Goal: Task Accomplishment & Management: Manage account settings

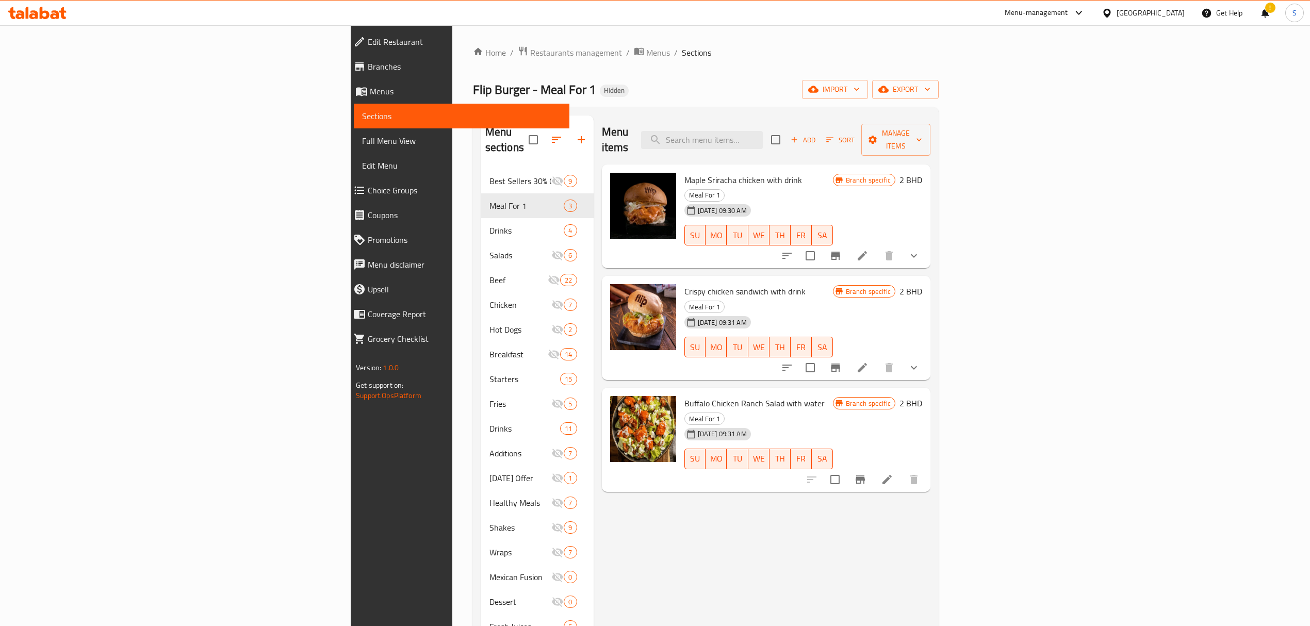
click at [634, 56] on span "breadcrumb" at bounding box center [640, 52] width 12 height 13
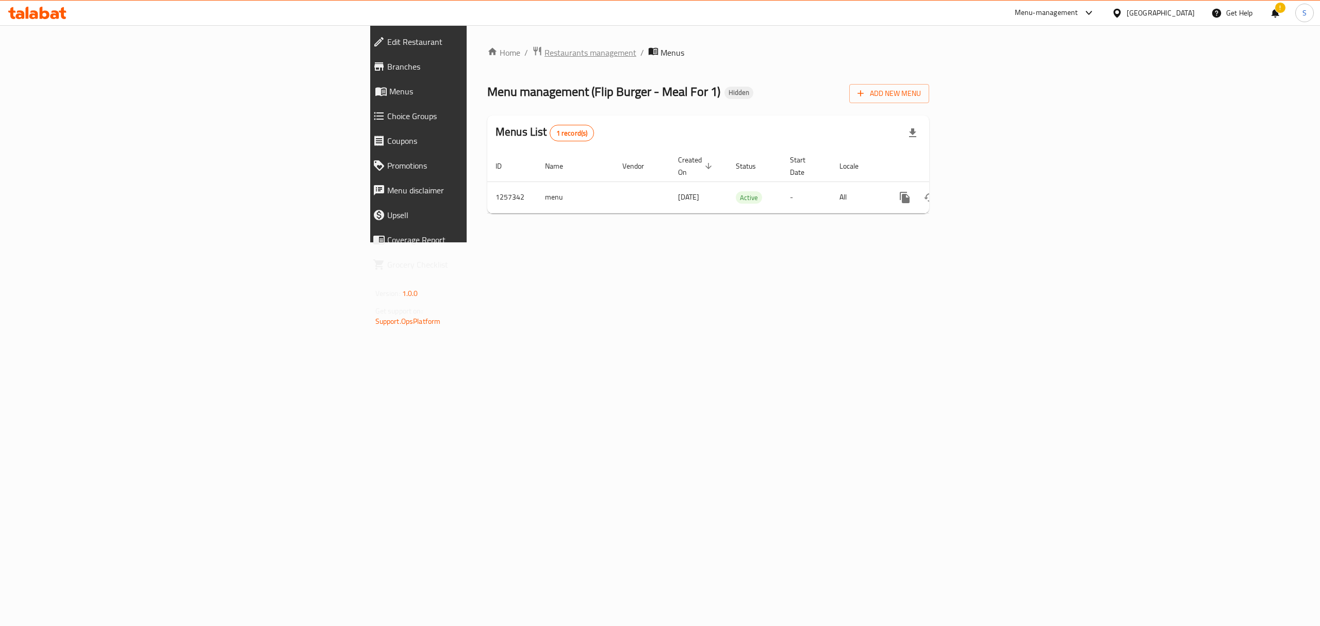
click at [545, 54] on span "Restaurants management" at bounding box center [591, 52] width 92 height 12
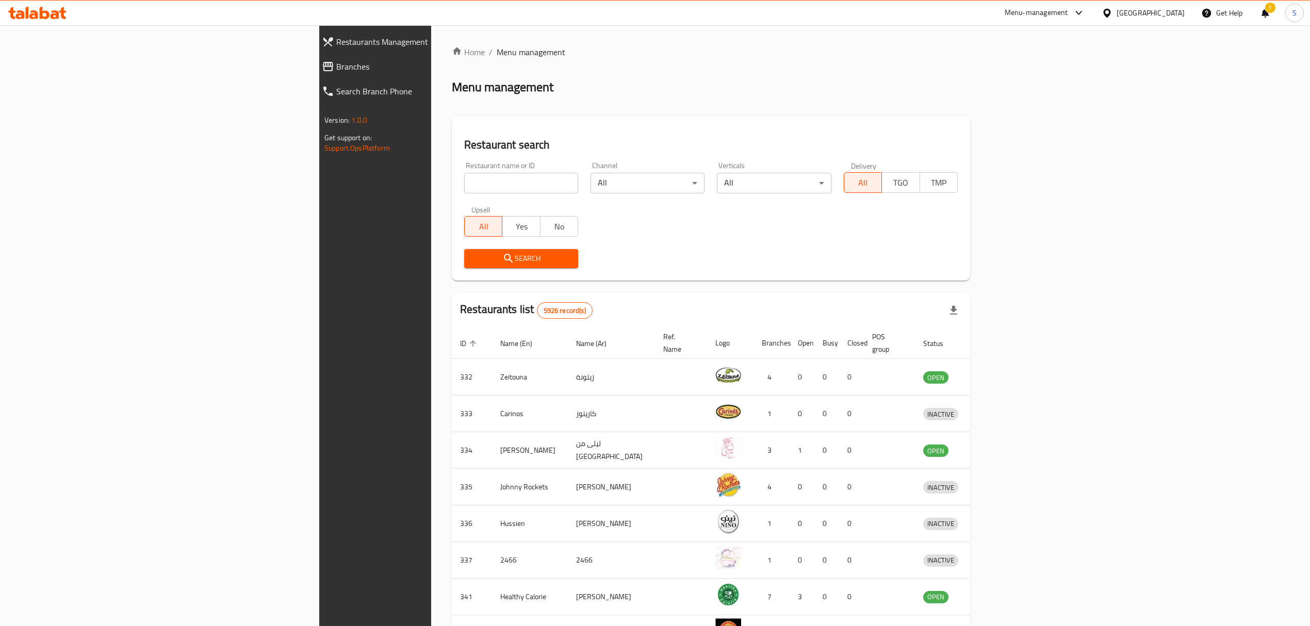
click at [464, 184] on input "search" at bounding box center [521, 183] width 114 height 21
type input "mug cafe"
click button "Search" at bounding box center [521, 258] width 114 height 19
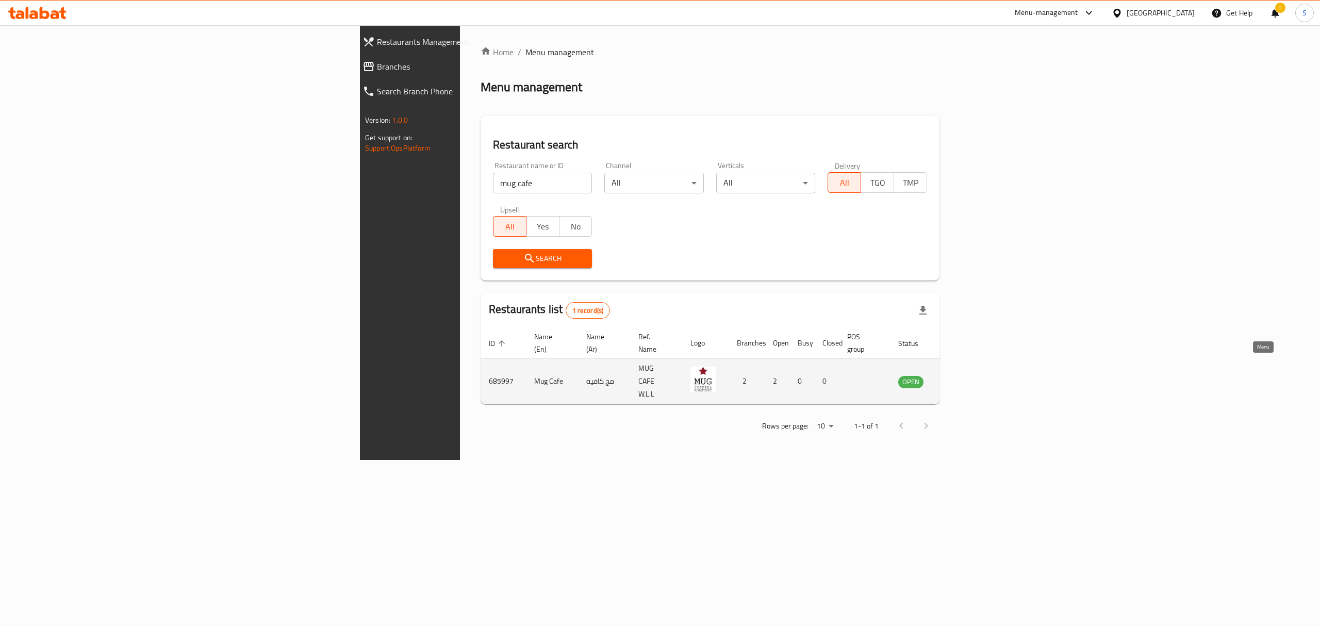
click at [964, 378] on icon "enhanced table" at bounding box center [958, 382] width 11 height 9
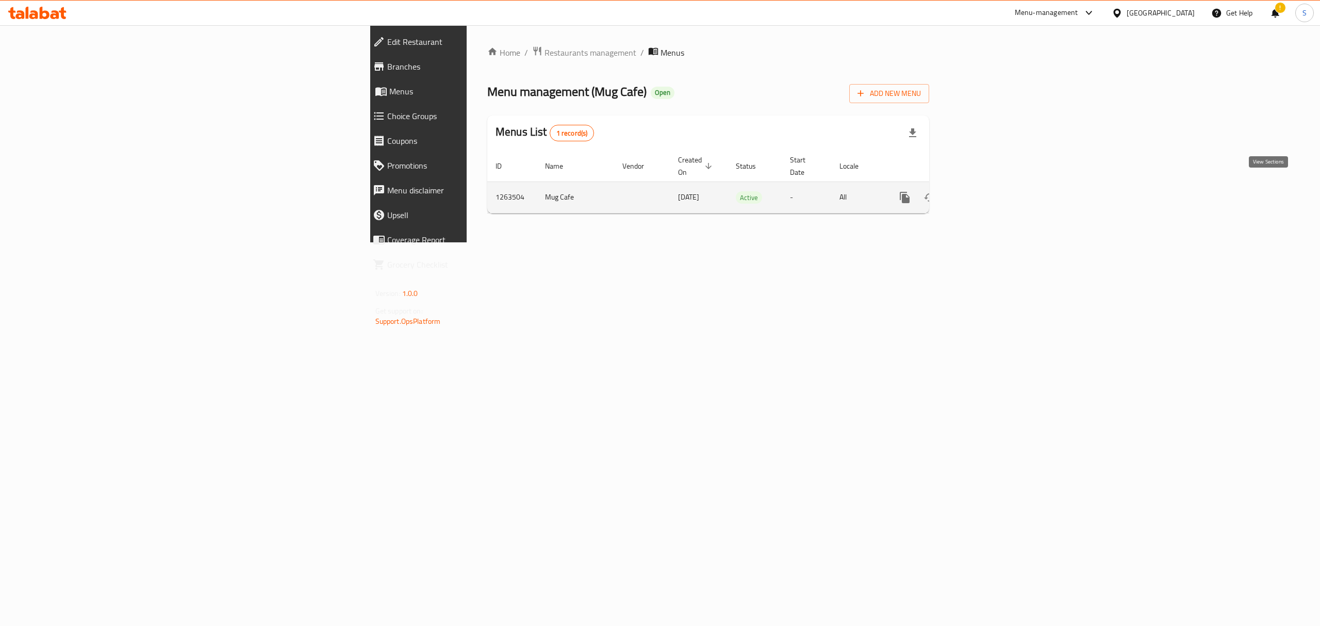
click at [986, 191] on icon "enhanced table" at bounding box center [979, 197] width 12 height 12
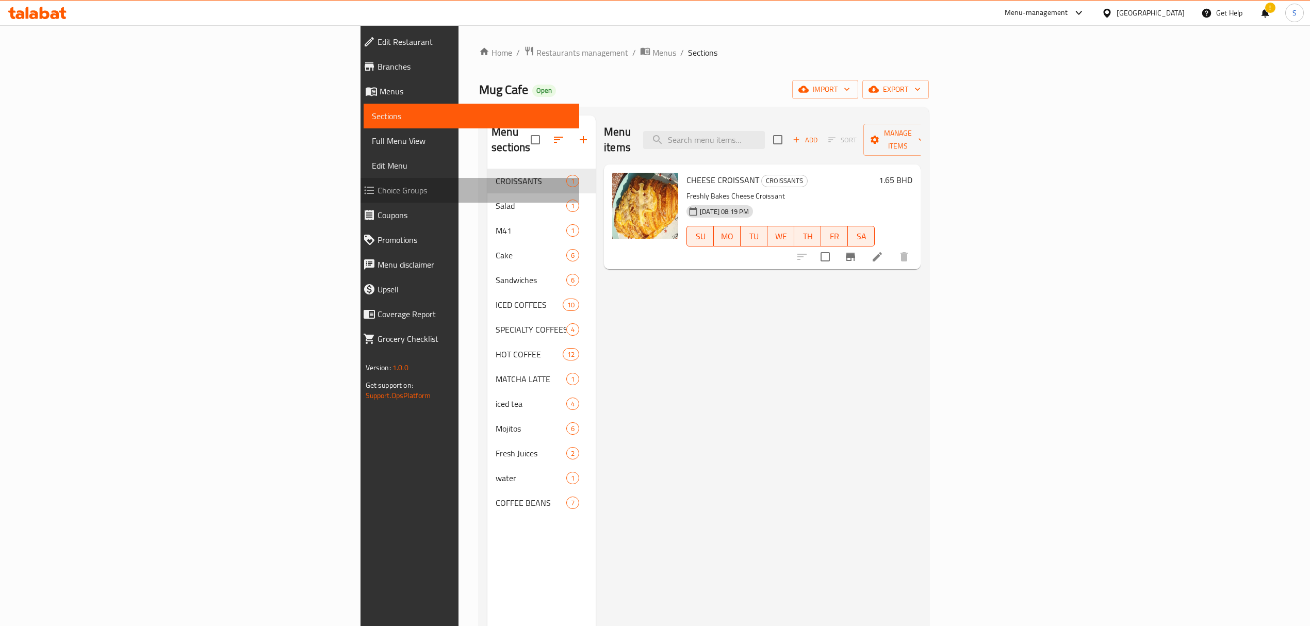
click at [378, 189] on span "Choice Groups" at bounding box center [474, 190] width 193 height 12
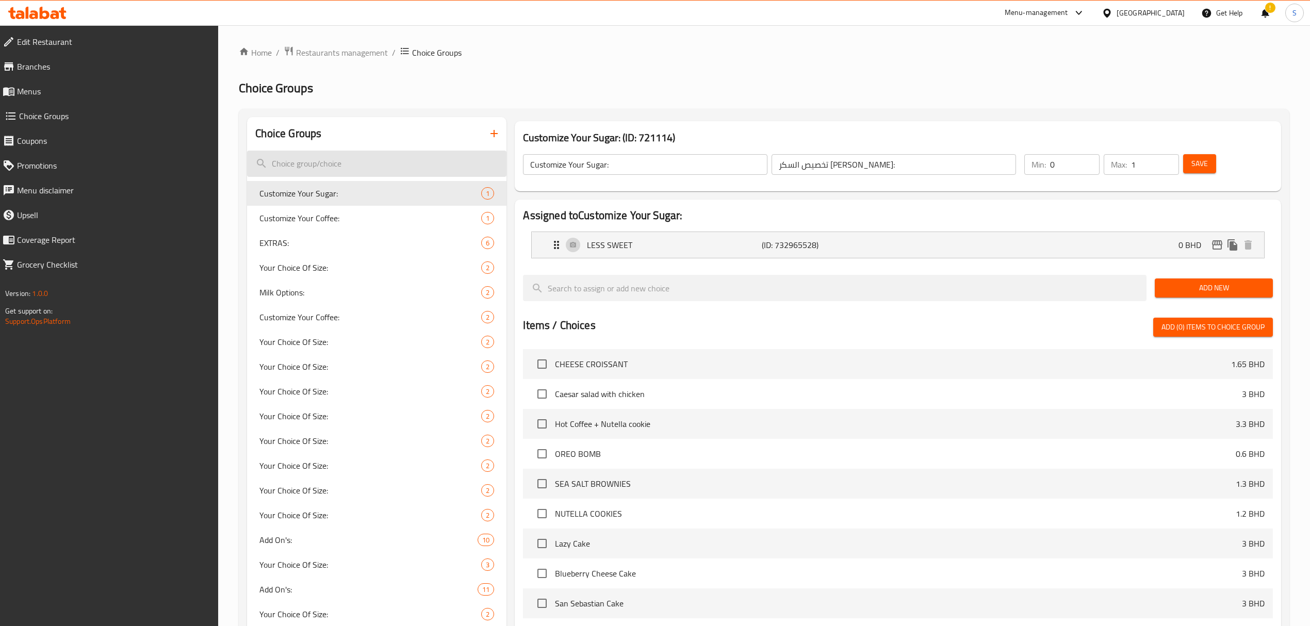
click at [297, 163] on input "search" at bounding box center [376, 164] width 259 height 26
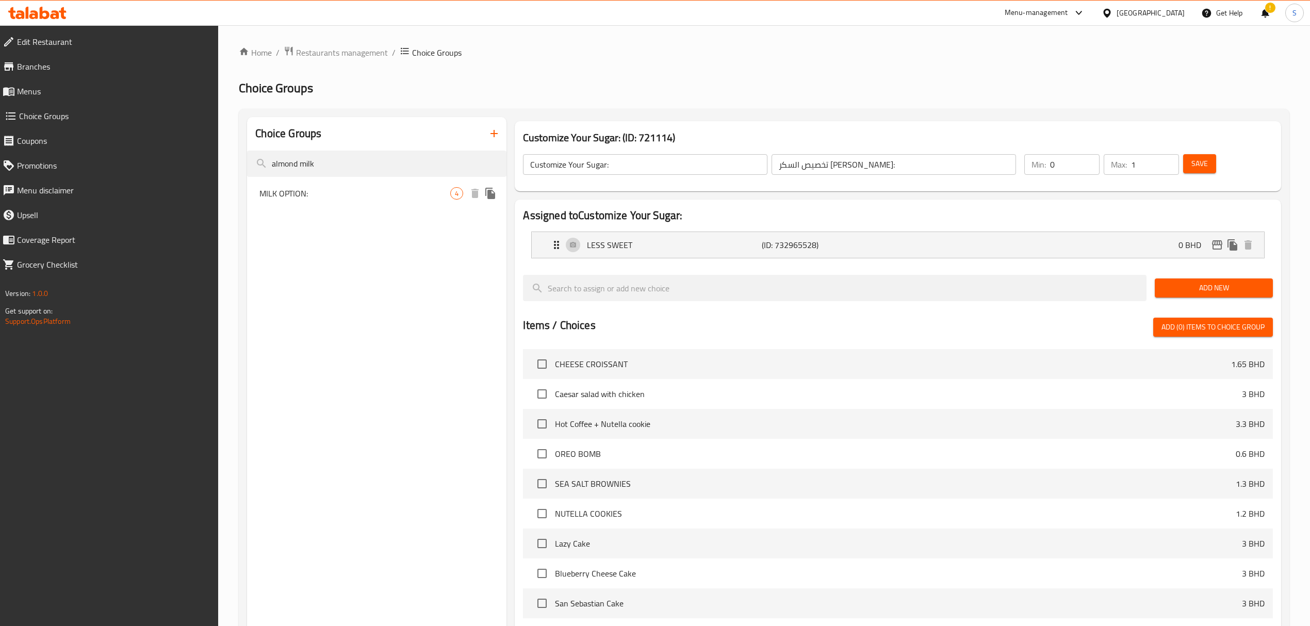
type input "almond milk"
click at [330, 187] on span "MILK OPTION:" at bounding box center [354, 193] width 191 height 12
type input "MILK OPTION:"
type input "إختيارات الحليب:"
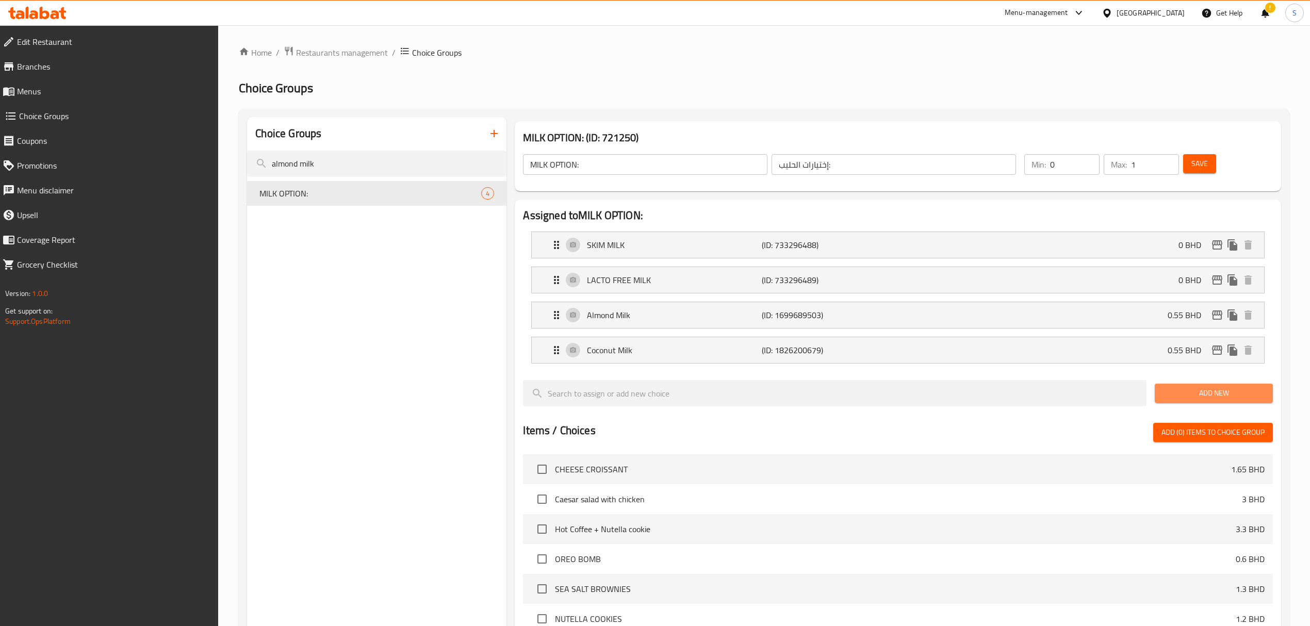
click at [1227, 395] on span "Add New" at bounding box center [1214, 393] width 102 height 13
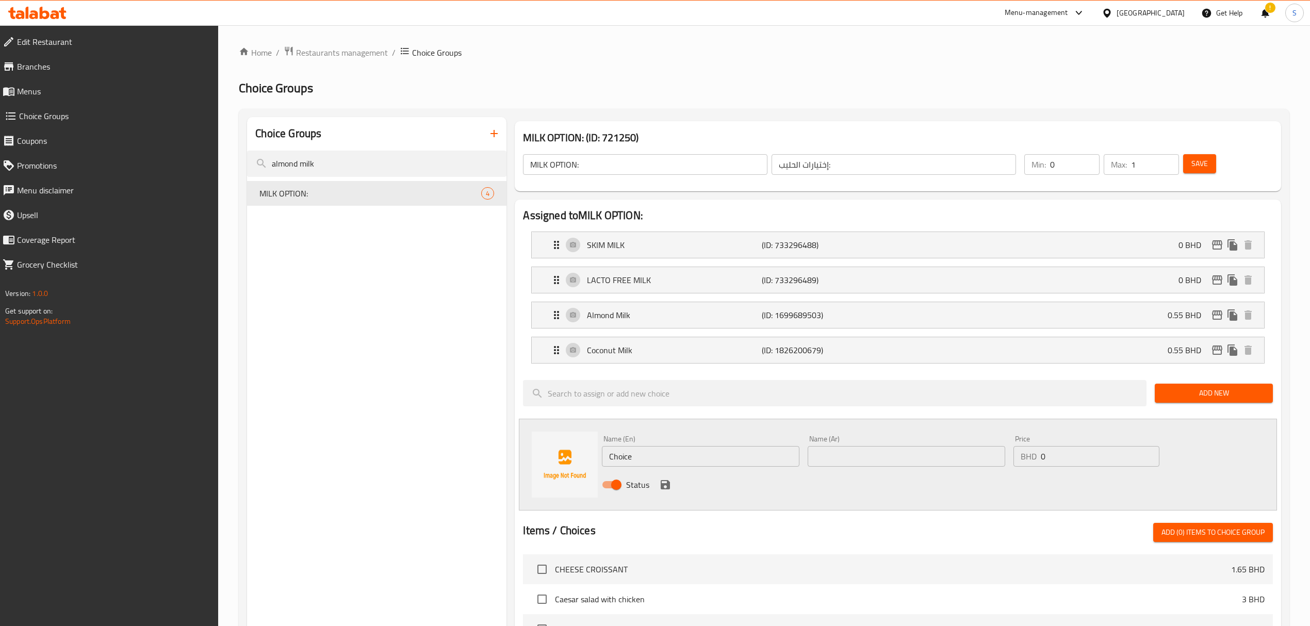
click at [653, 459] on input "Choice" at bounding box center [701, 456] width 198 height 21
click at [653, 459] on input "Oat Milk" at bounding box center [701, 456] width 198 height 21
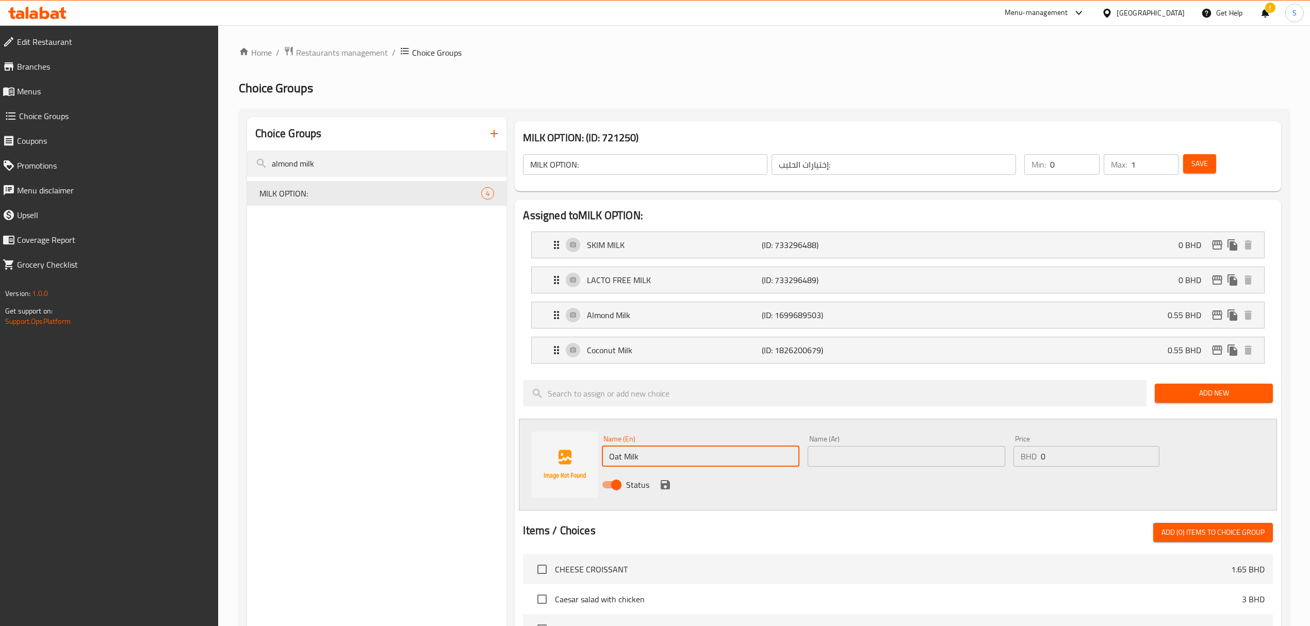
type input "Oat Milk"
click at [860, 452] on input "text" at bounding box center [907, 456] width 198 height 21
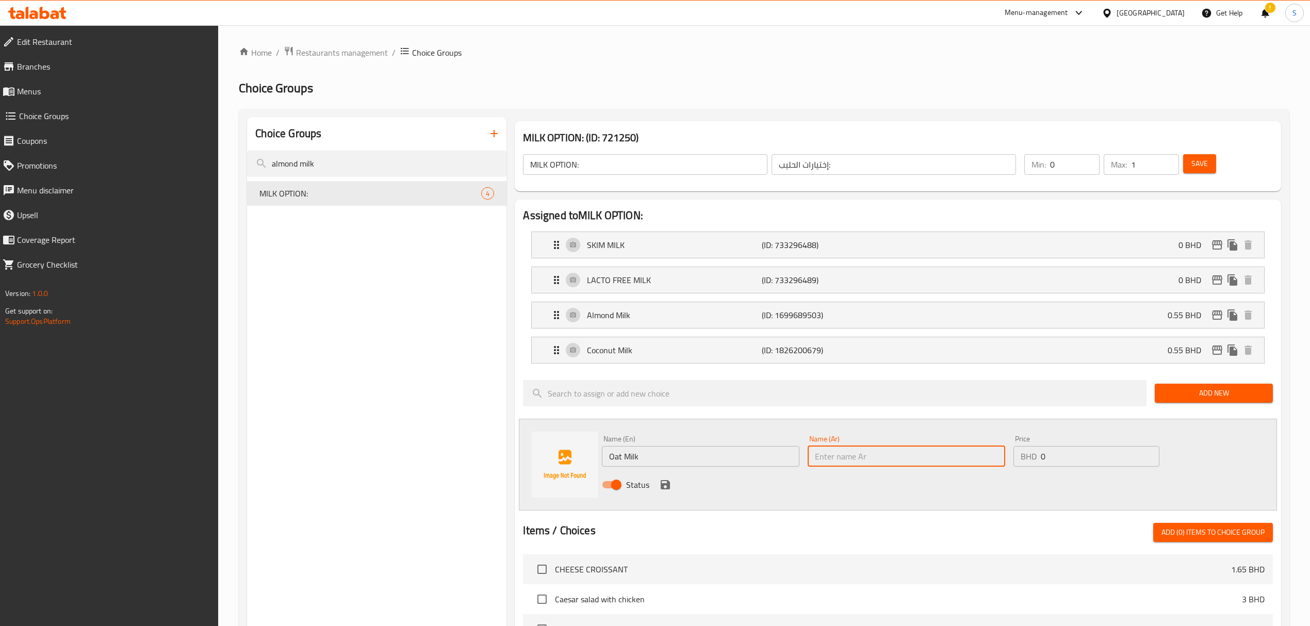
paste input "Oat Milk"
type input "Oat Milk"
click at [1061, 458] on input "0" at bounding box center [1100, 456] width 119 height 21
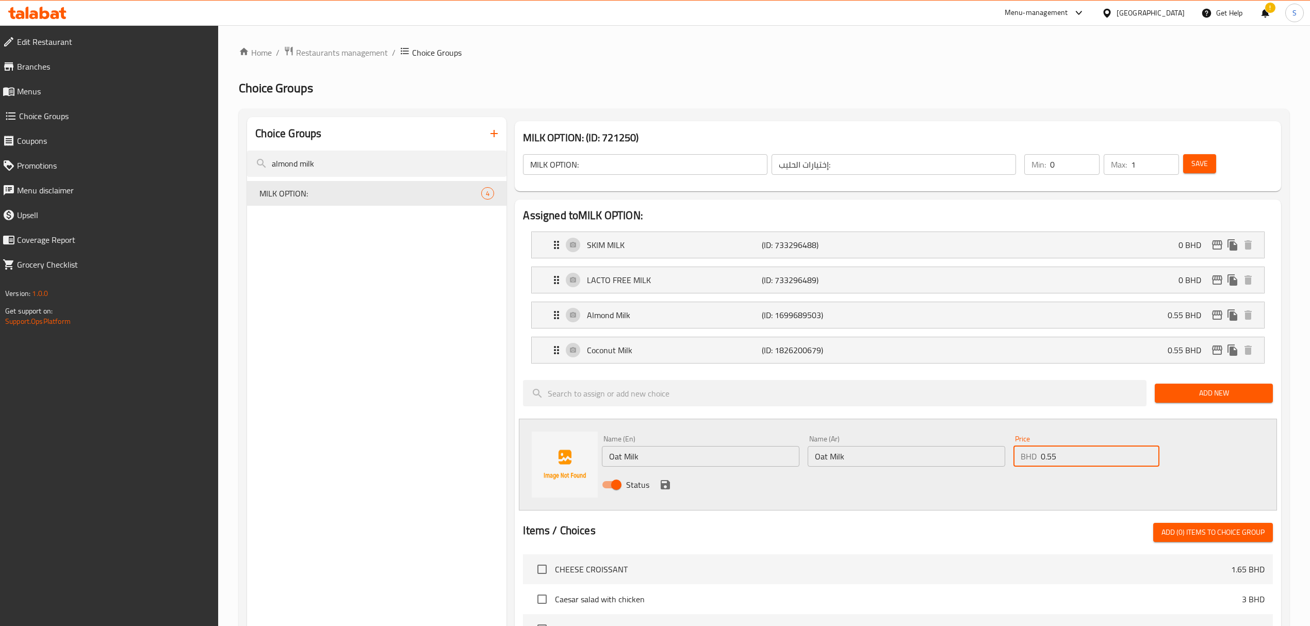
type input "0.55"
click at [663, 489] on icon "save" at bounding box center [665, 484] width 9 height 9
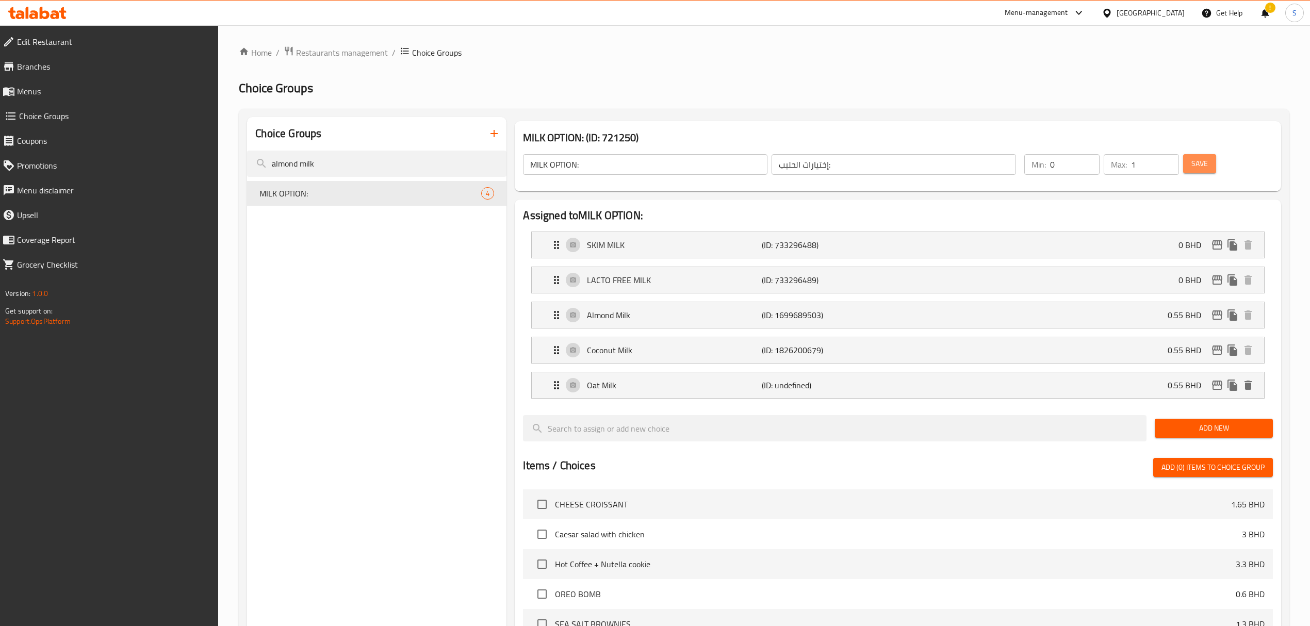
click at [1201, 162] on span "Save" at bounding box center [1199, 163] width 17 height 13
